Goal: Check status: Check status

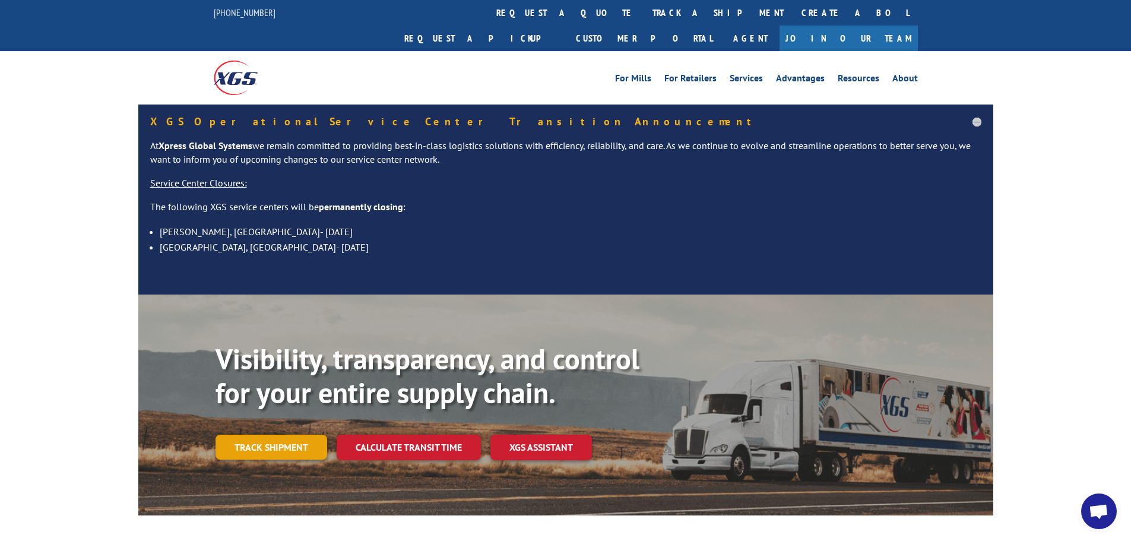
click at [288, 434] on link "Track shipment" at bounding box center [271, 446] width 112 height 25
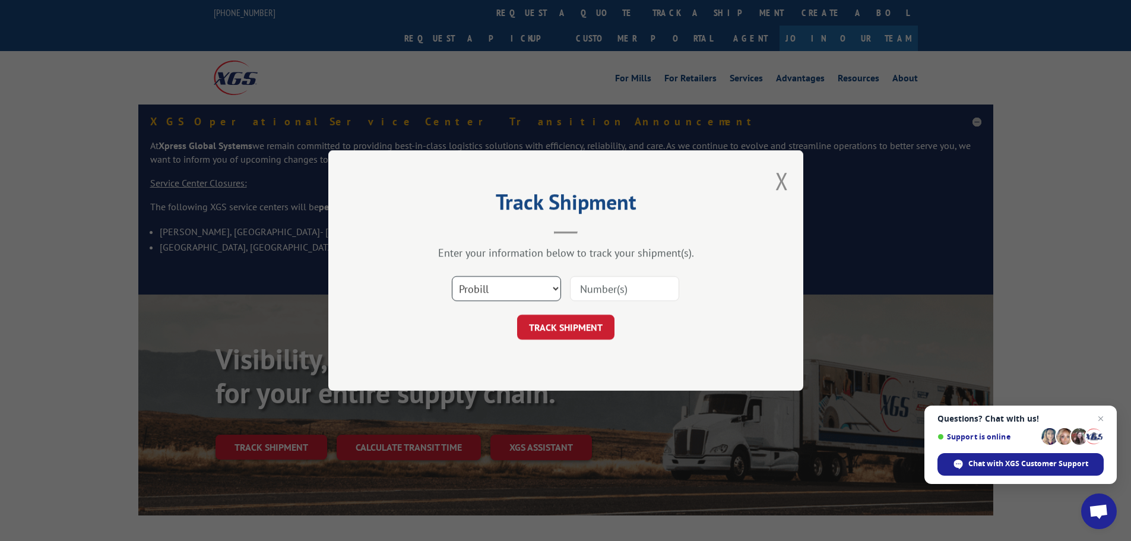
click at [557, 285] on select "Select category... Probill BOL PO" at bounding box center [506, 288] width 109 height 25
select select "bol"
click at [452, 276] on select "Select category... Probill BOL PO" at bounding box center [506, 288] width 109 height 25
click at [638, 285] on input at bounding box center [624, 288] width 109 height 25
type input "54393647"
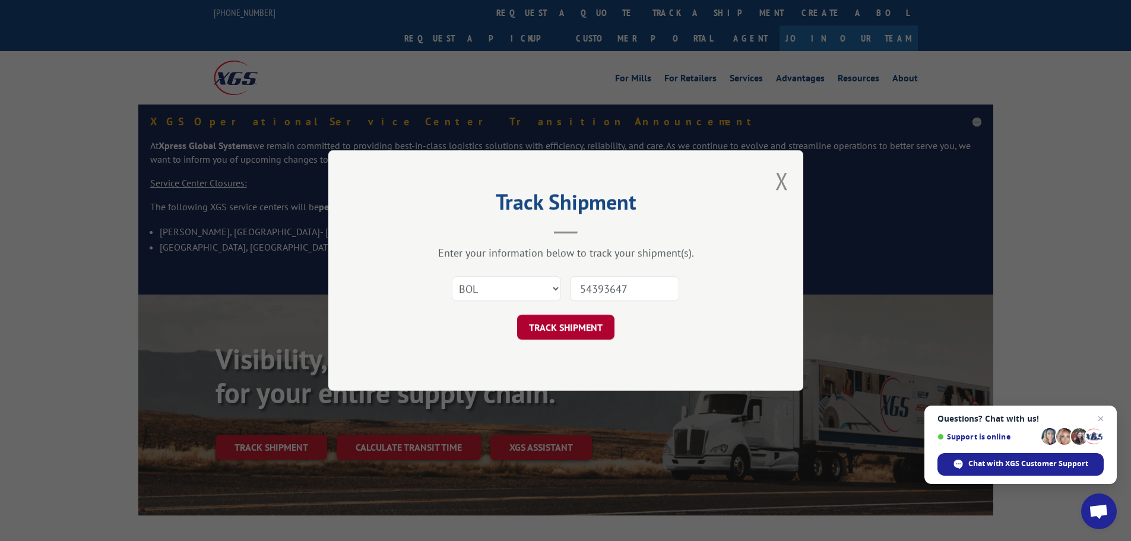
click at [541, 338] on button "TRACK SHIPMENT" at bounding box center [565, 327] width 97 height 25
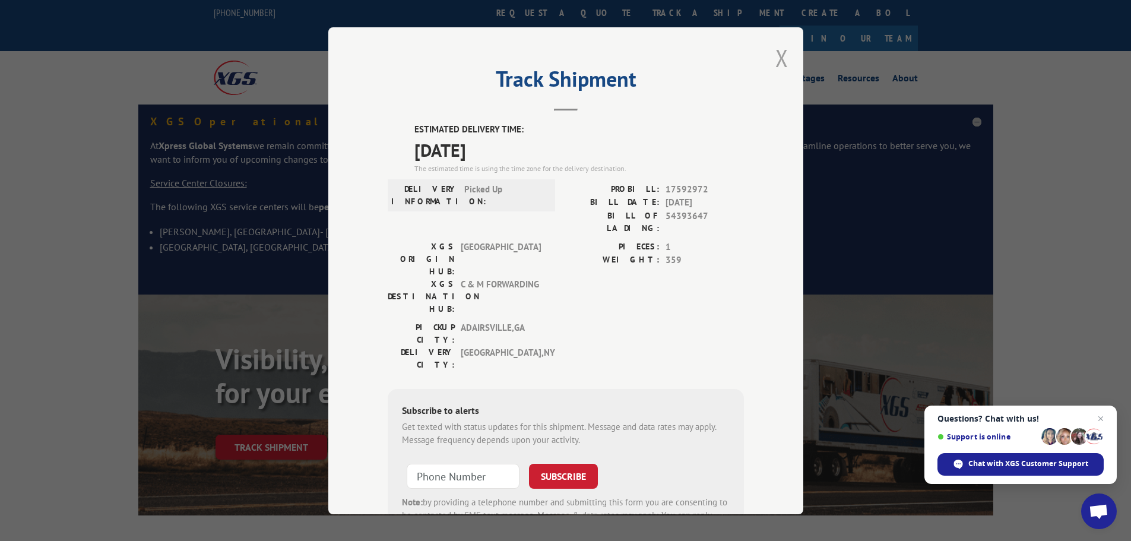
click at [777, 53] on button "Close modal" at bounding box center [781, 57] width 13 height 31
